Goal: Information Seeking & Learning: Learn about a topic

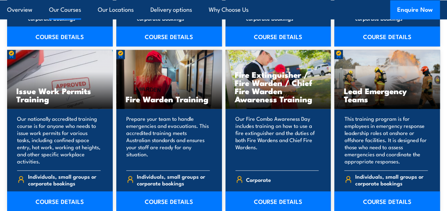
scroll to position [1028, 0]
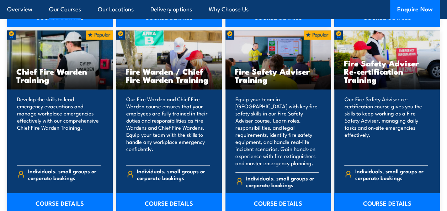
click at [425, 137] on p "Our Fire Safety Adviser re-certification course gives you the skills to keep wo…" at bounding box center [386, 128] width 84 height 64
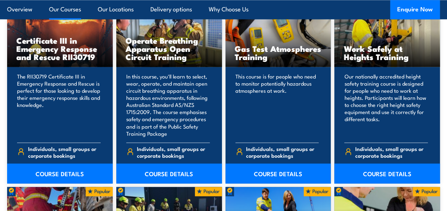
scroll to position [554, 0]
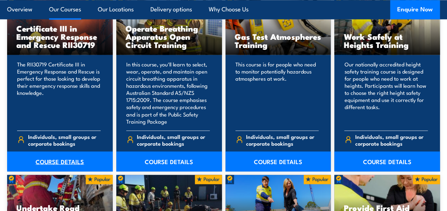
click at [65, 163] on link "COURSE DETAILS" at bounding box center [60, 161] width 106 height 20
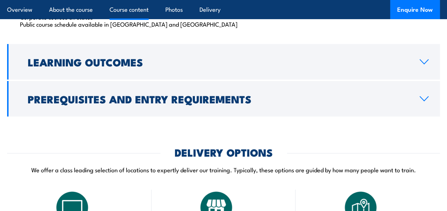
scroll to position [1269, 0]
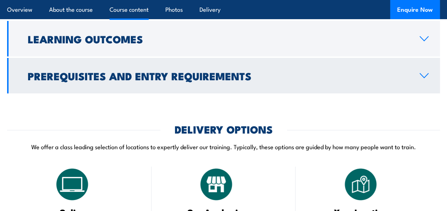
click at [428, 79] on icon at bounding box center [424, 76] width 10 height 6
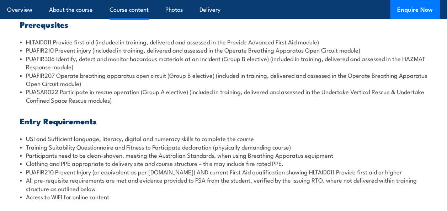
scroll to position [849, 0]
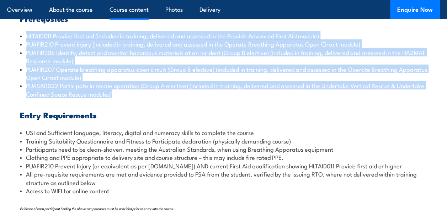
drag, startPoint x: 143, startPoint y: 103, endPoint x: 26, endPoint y: 45, distance: 130.2
click at [26, 45] on ul "HLTAID011 Provide first aid (included in training, delivered and assessed in th…" at bounding box center [223, 65] width 407 height 66
copy ul "HLTAID011 Provide first aid (included in training, delivered and assessed in th…"
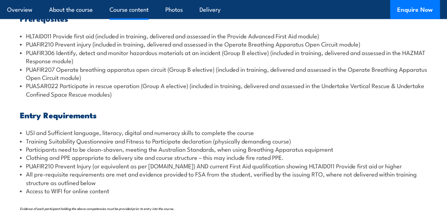
click at [208, 137] on li "USI and Sufficient language, literacy, digital and numeracy skills to complete …" at bounding box center [223, 132] width 407 height 8
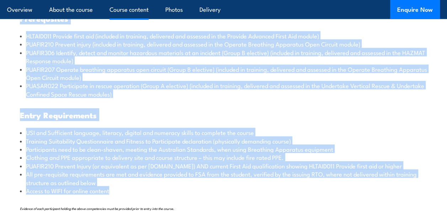
drag, startPoint x: 22, startPoint y: 26, endPoint x: 117, endPoint y: 202, distance: 200.0
click at [117, 202] on div "Prerequsites HLTAID011 Provide first aid (included in training, delivered and a…" at bounding box center [223, 118] width 433 height 220
copy div "Prerequsites HLTAID011 Provide first aid (included in training, delivered and a…"
click at [252, 145] on li "Training Suitability Questionnaire and Fitness to Participate declaration (phys…" at bounding box center [223, 141] width 407 height 8
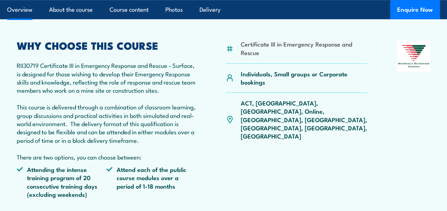
scroll to position [219, 0]
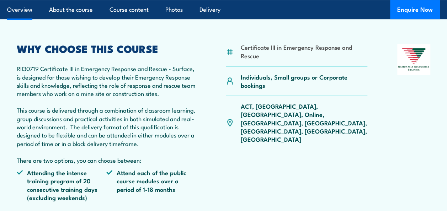
click at [81, 108] on p "RII30719 Certificate III in Emergency Response and Rescue - Surface, is designe…" at bounding box center [106, 114] width 179 height 100
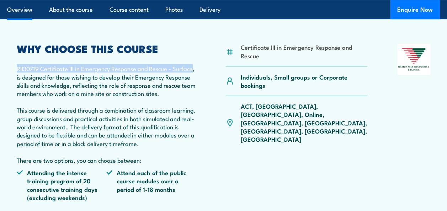
drag, startPoint x: 17, startPoint y: 69, endPoint x: 37, endPoint y: 75, distance: 20.2
click at [37, 75] on p "RII30719 Certificate III in Emergency Response and Rescue - Surface, is designe…" at bounding box center [106, 114] width 179 height 100
copy p "RII30719 Certificate III in Emergency Response and Rescue - Surface"
